Goal: Register for event/course

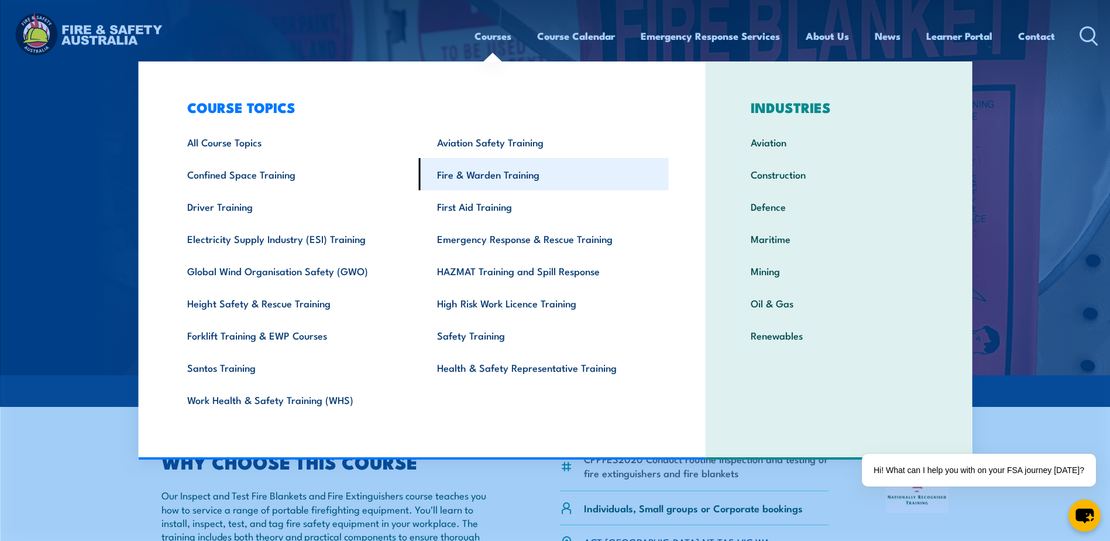
click at [495, 177] on link "Fire & Warden Training" at bounding box center [544, 174] width 250 height 32
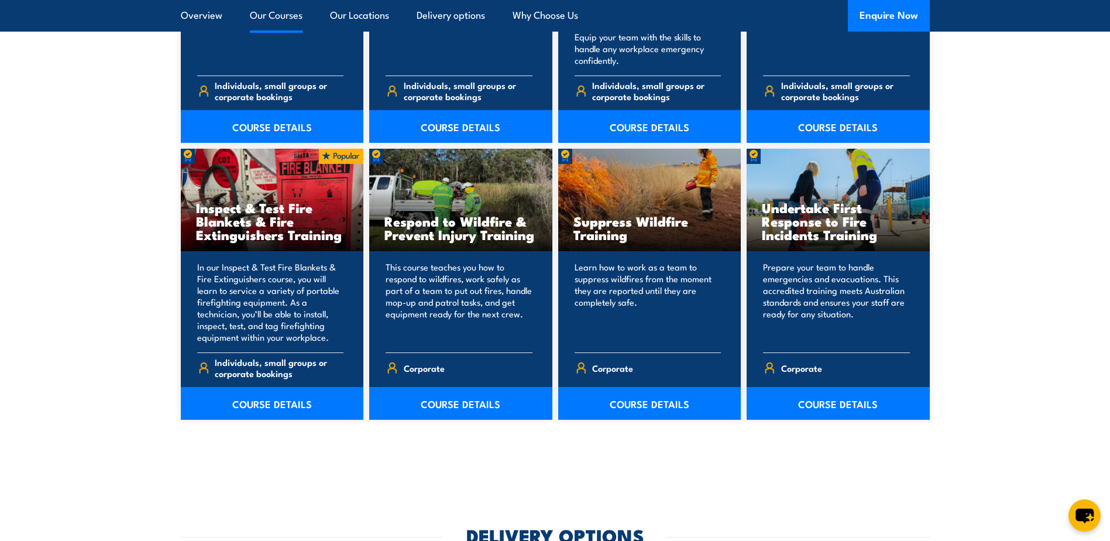
scroll to position [1756, 0]
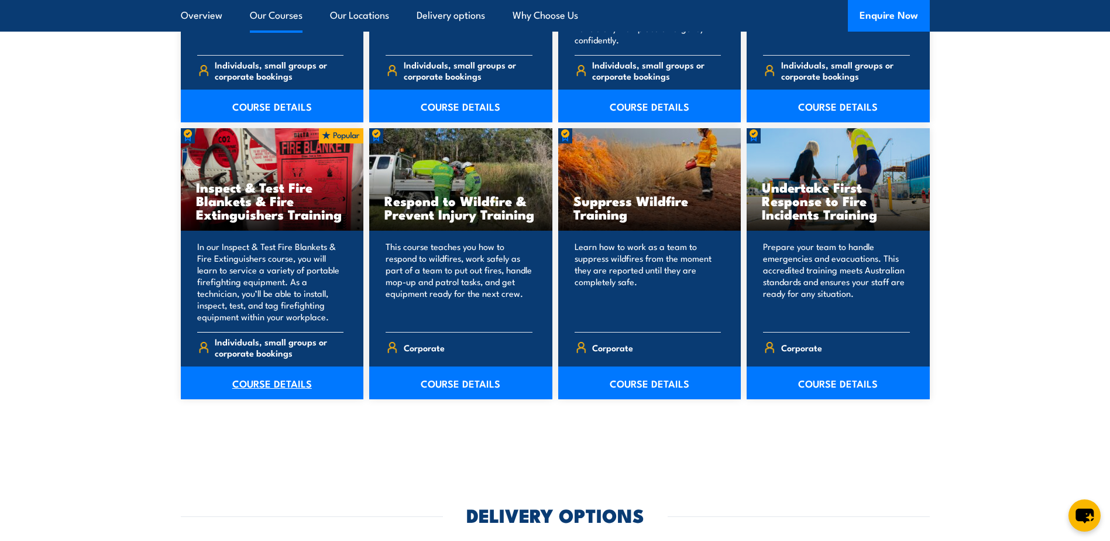
click at [259, 380] on link "COURSE DETAILS" at bounding box center [272, 382] width 183 height 33
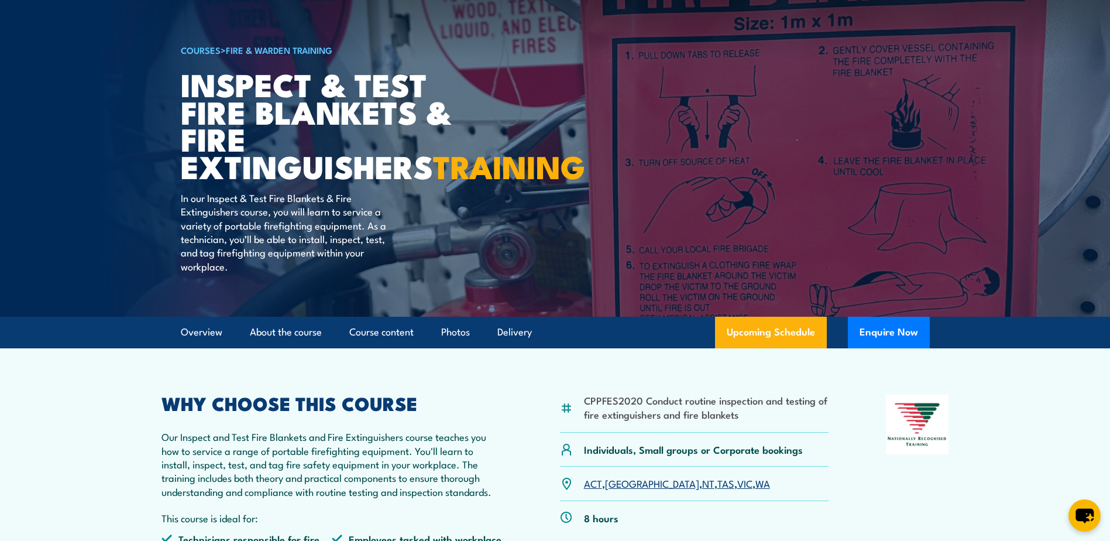
scroll to position [117, 0]
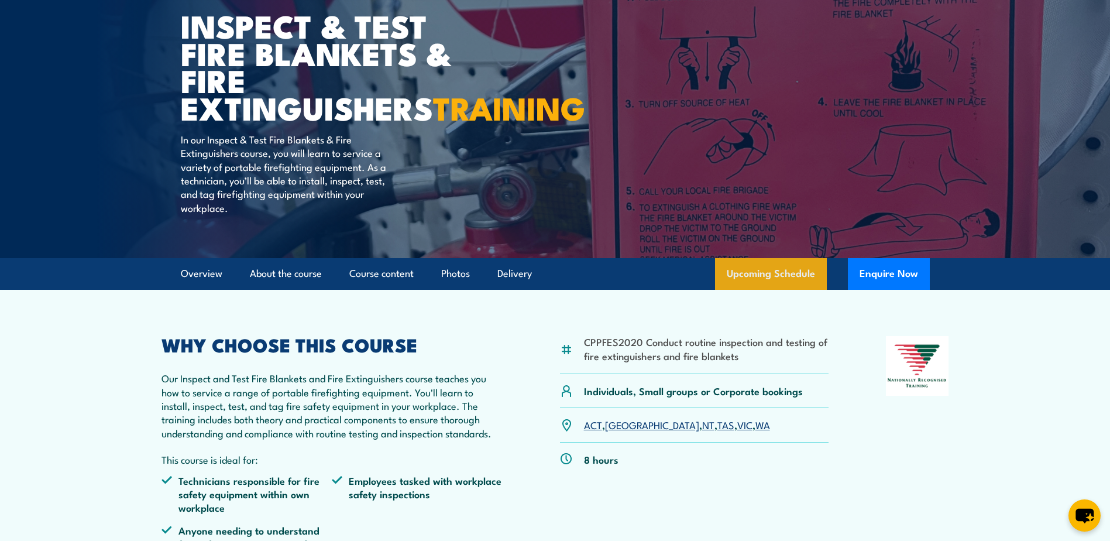
click at [772, 290] on link "Upcoming Schedule" at bounding box center [771, 274] width 112 height 32
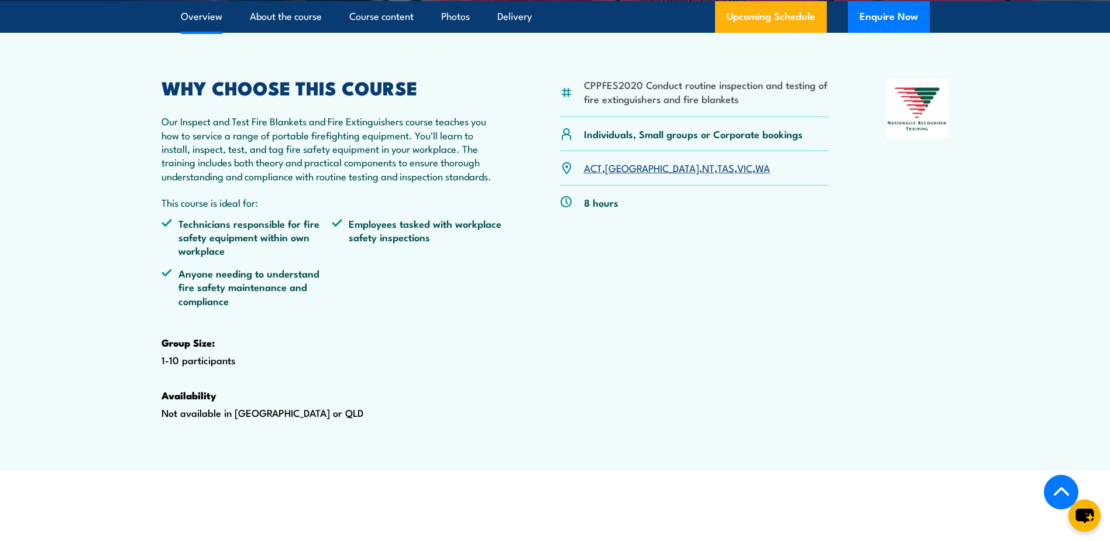
scroll to position [301, 0]
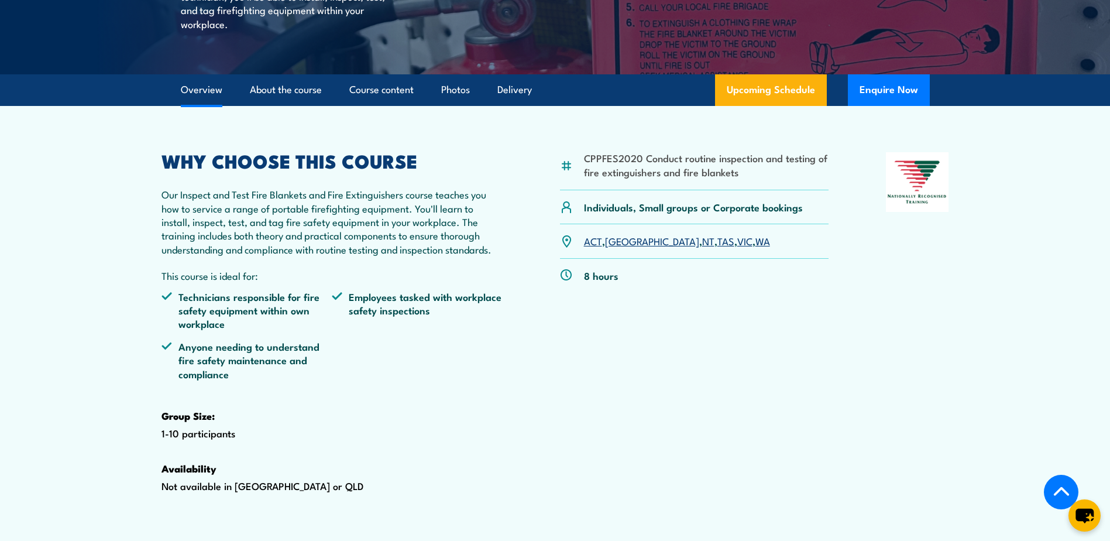
click at [625, 179] on li "CPPFES2020 Conduct routine inspection and testing of fire extinguishers and fir…" at bounding box center [706, 165] width 245 height 28
copy li "CPPFES2020"
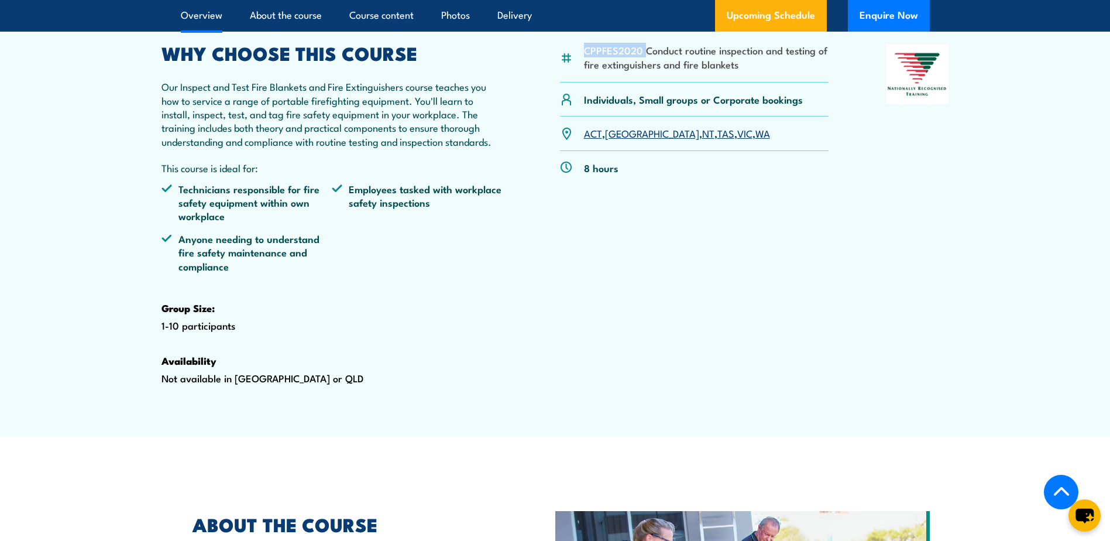
scroll to position [410, 0]
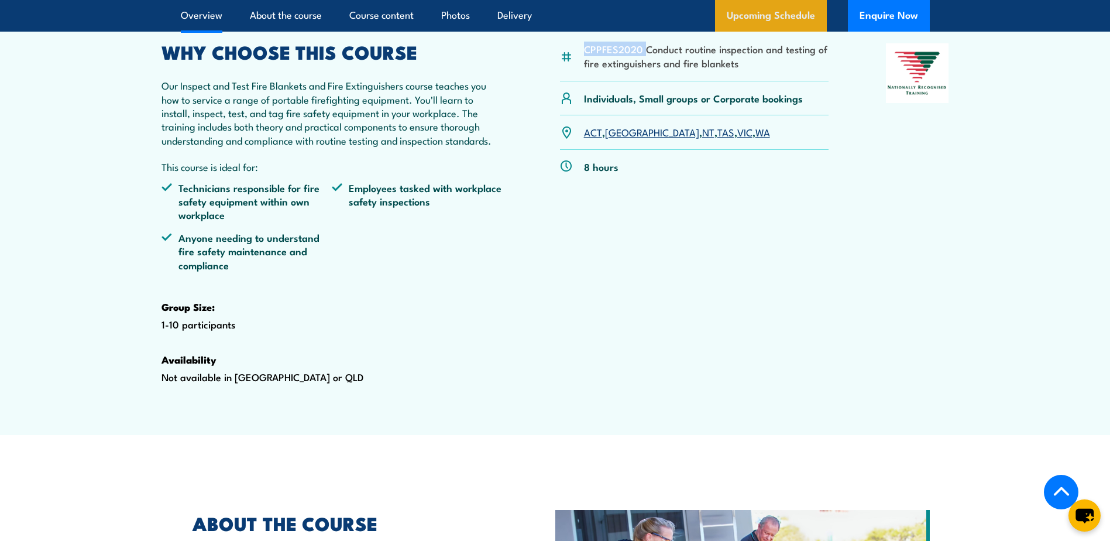
click at [766, 14] on link "Upcoming Schedule" at bounding box center [771, 16] width 112 height 32
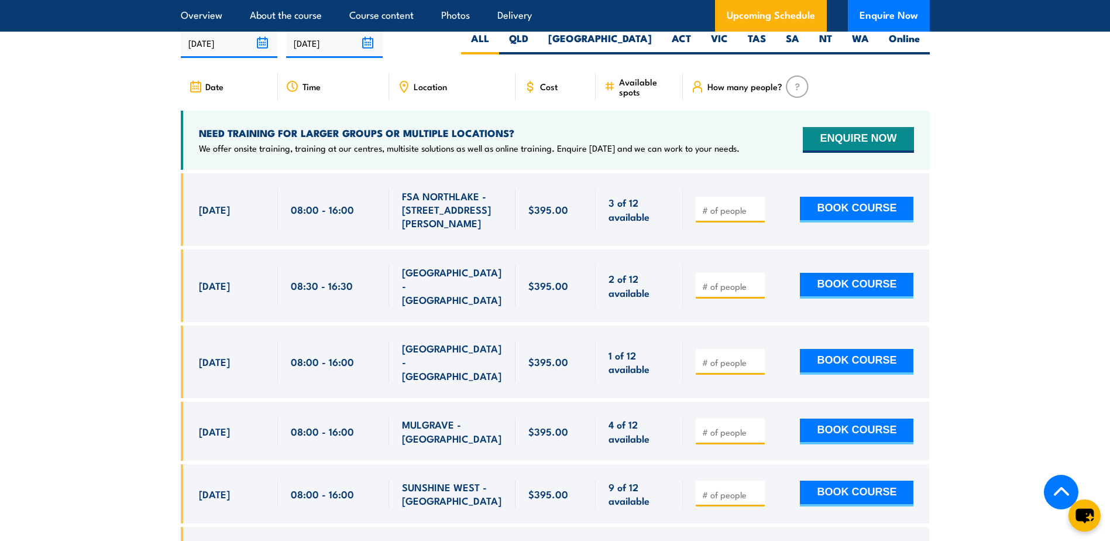
scroll to position [2115, 0]
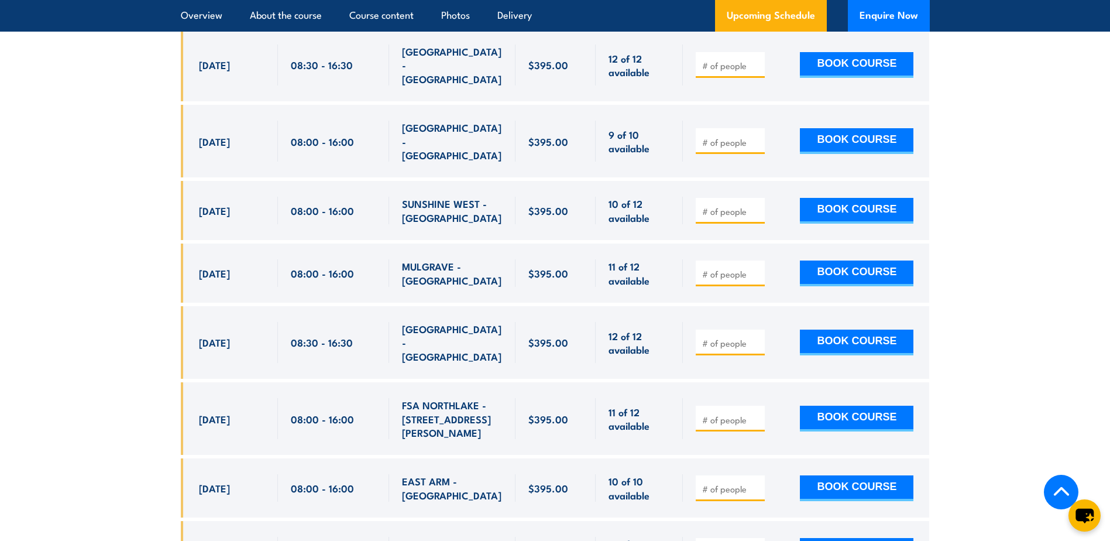
scroll to position [3227, 0]
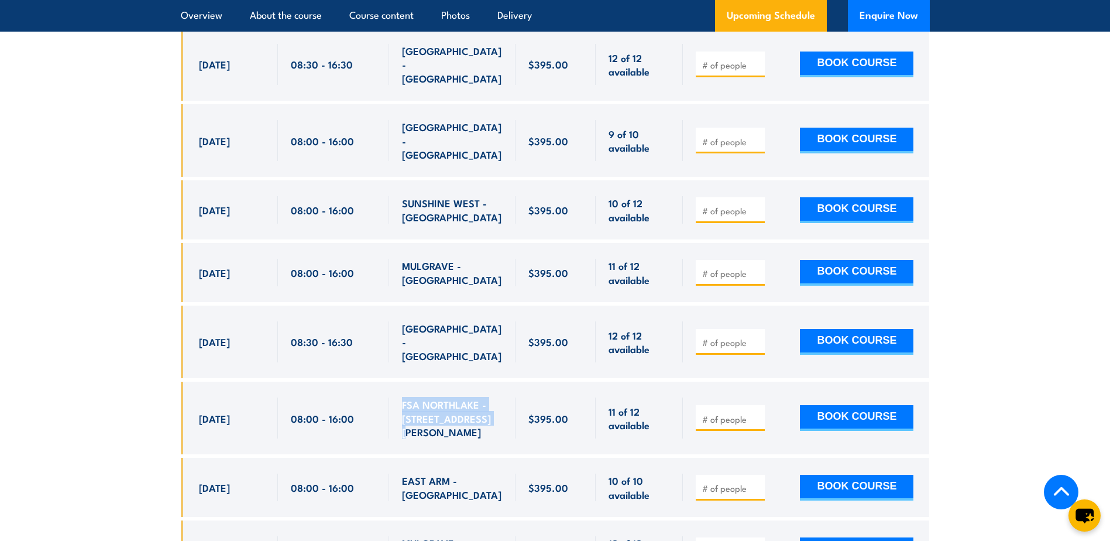
drag, startPoint x: 402, startPoint y: 291, endPoint x: 491, endPoint y: 307, distance: 89.7
click at [491, 397] on span "FSA NORTHLAKE - 128 Farrington Rd" at bounding box center [452, 417] width 101 height 41
copy span "FSA NORTHLAKE - 128 Farrington Rd"
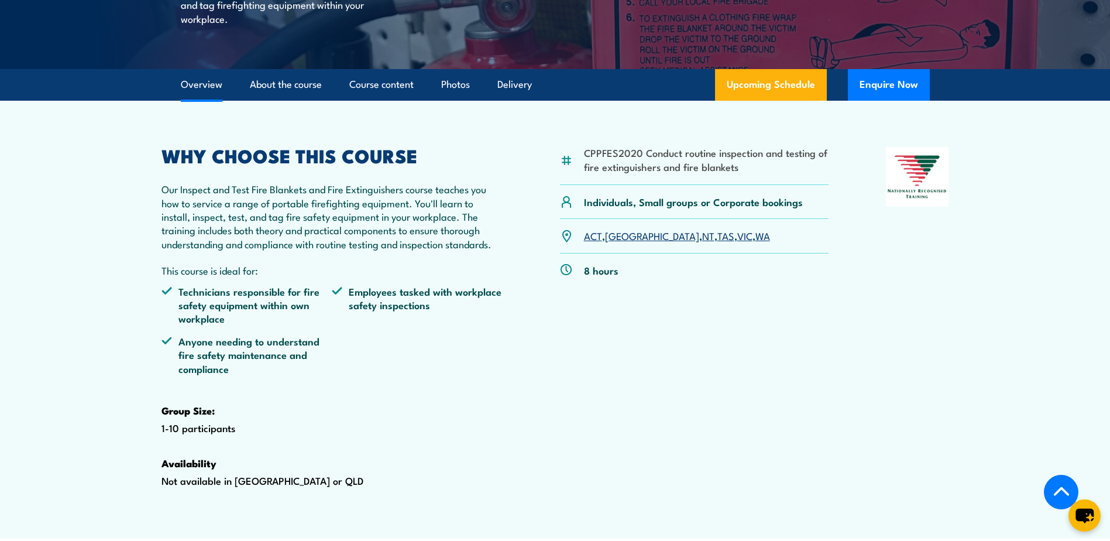
scroll to position [301, 0]
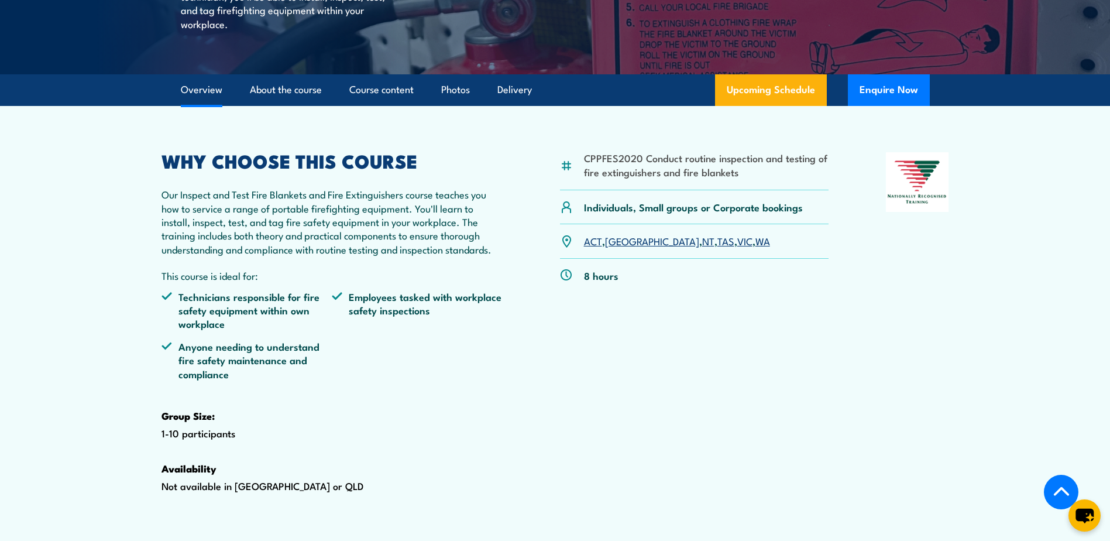
click at [612, 179] on li "CPPFES2020 Conduct routine inspection and testing of fire extinguishers and fir…" at bounding box center [706, 165] width 245 height 28
copy li "CPPFES2020"
